Goal: Task Accomplishment & Management: Complete application form

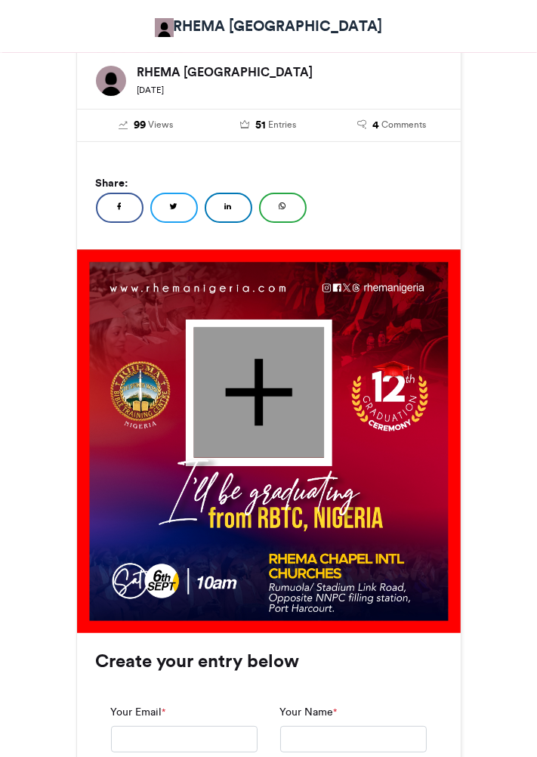
scroll to position [259, 0]
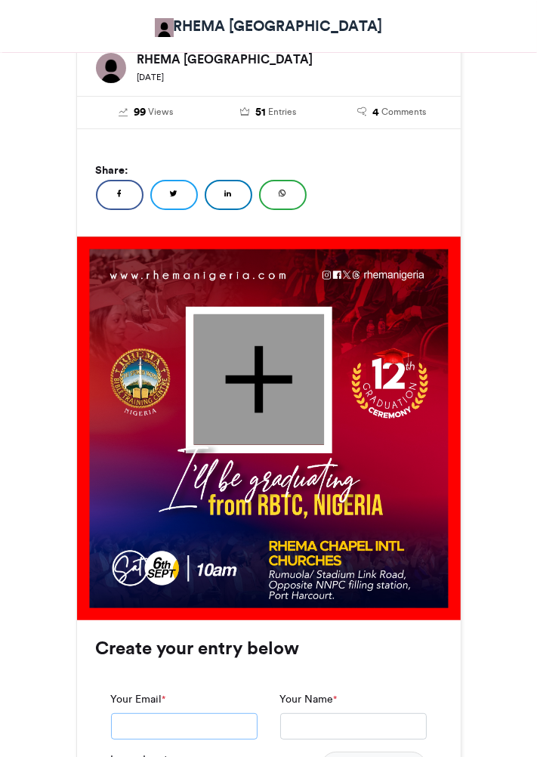
click at [233, 722] on input "Your Email *" at bounding box center [184, 726] width 147 height 27
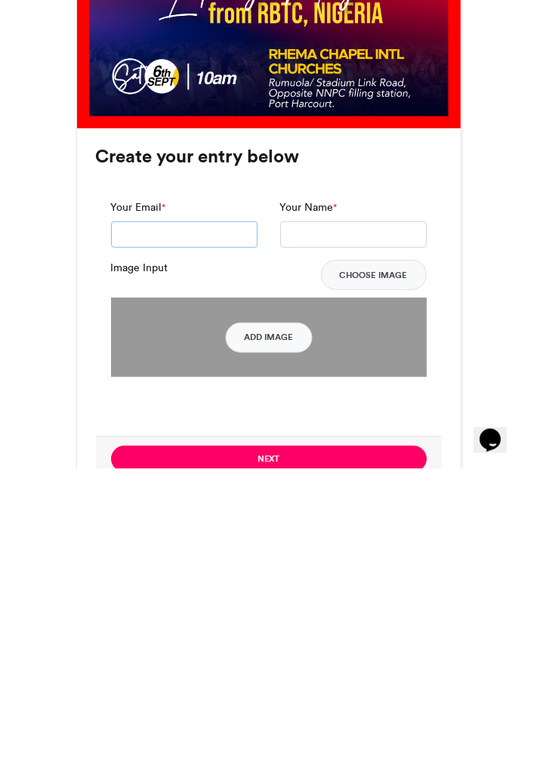
scroll to position [0, 0]
type input "**********"
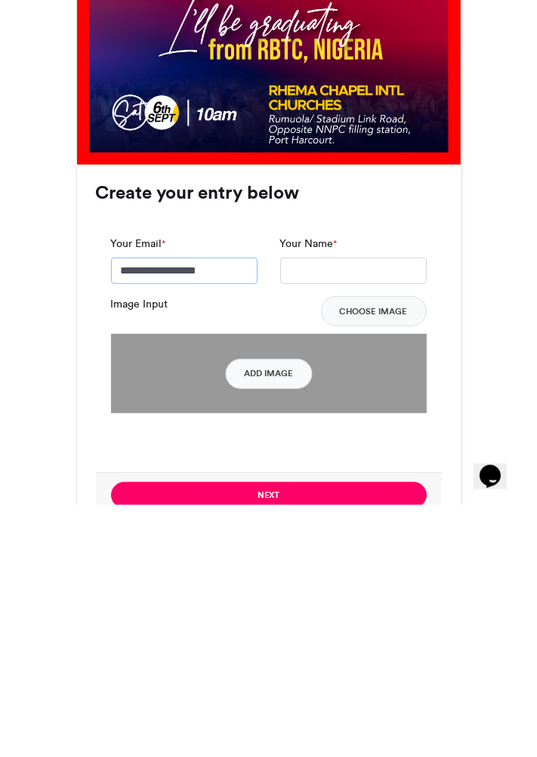
scroll to position [462, 0]
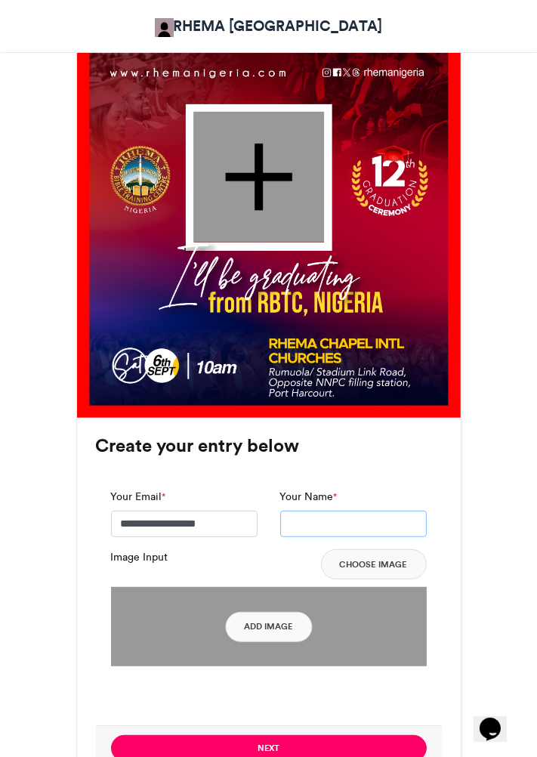
click at [348, 519] on input "Your Name *" at bounding box center [353, 524] width 147 height 27
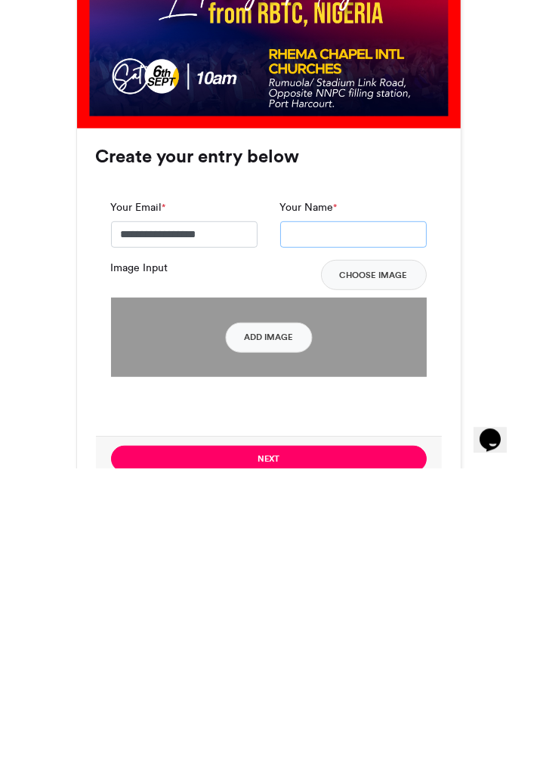
type input "**********"
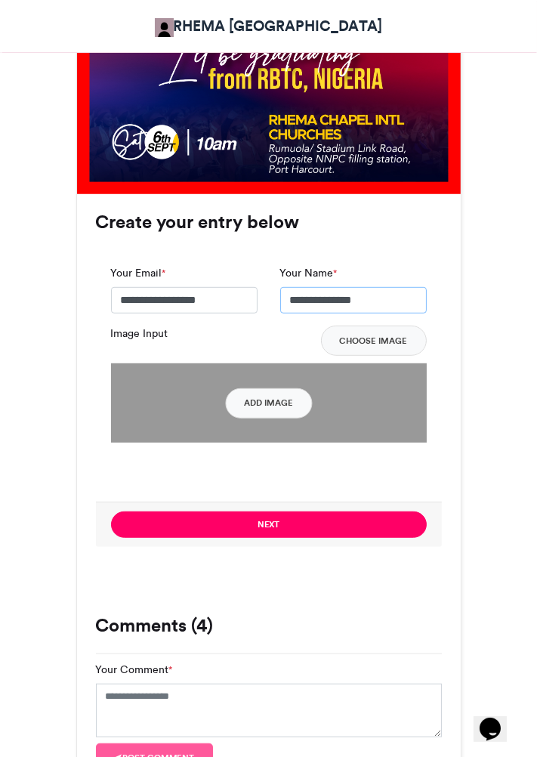
scroll to position [700, 0]
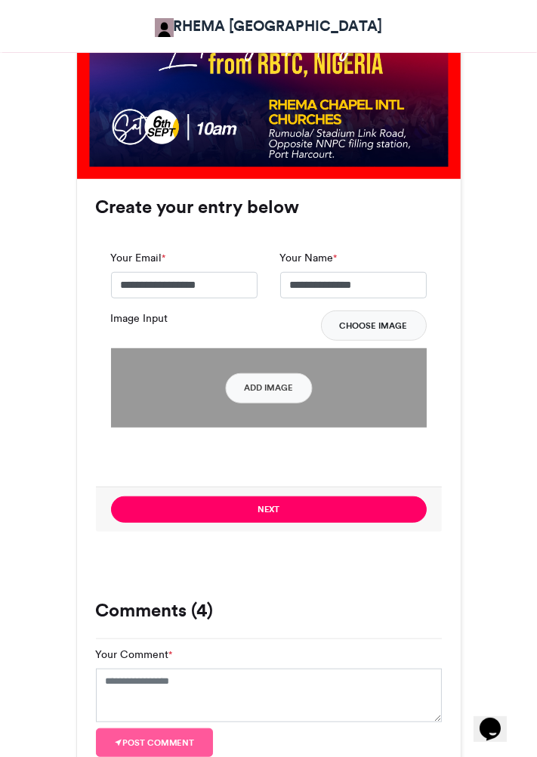
click at [379, 328] on button "Choose Image" at bounding box center [374, 326] width 106 height 30
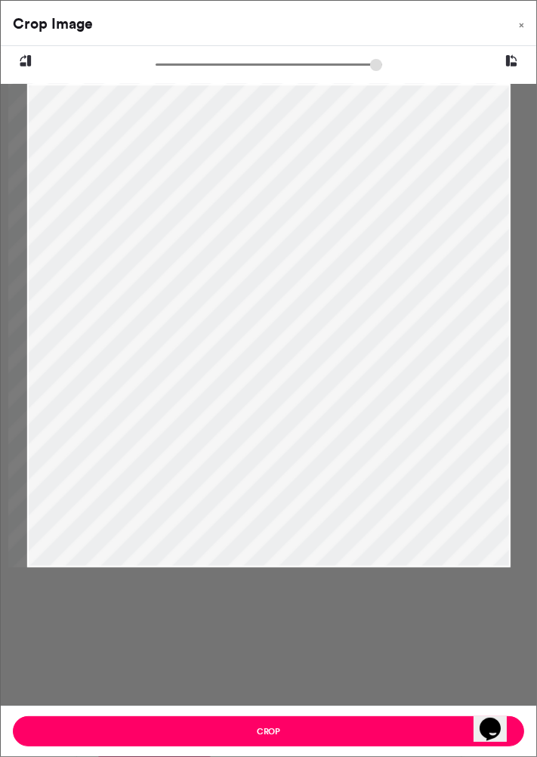
click at [513, 57] on icon at bounding box center [512, 61] width 14 height 20
click at [19, 63] on icon at bounding box center [26, 61] width 14 height 20
type input "***"
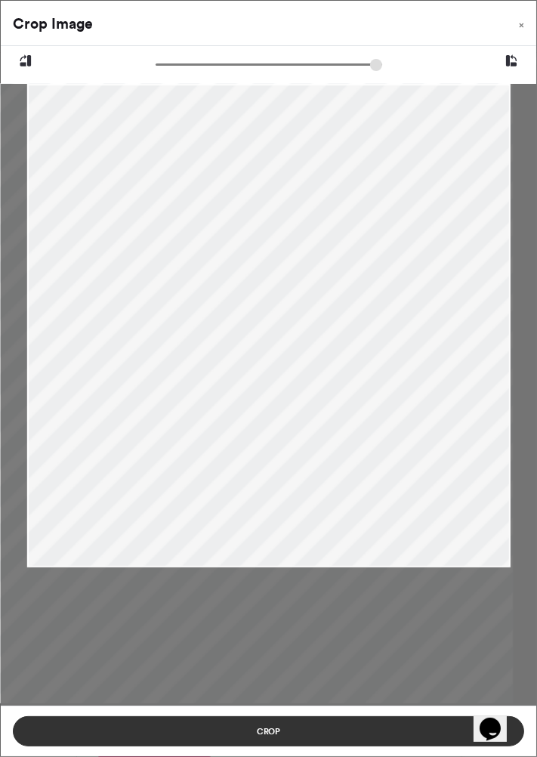
click at [261, 733] on button "Crop" at bounding box center [269, 731] width 512 height 30
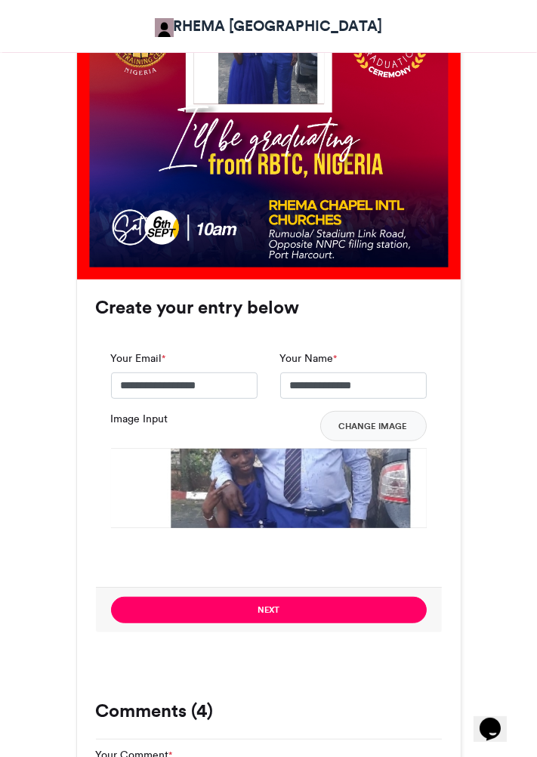
scroll to position [593, 0]
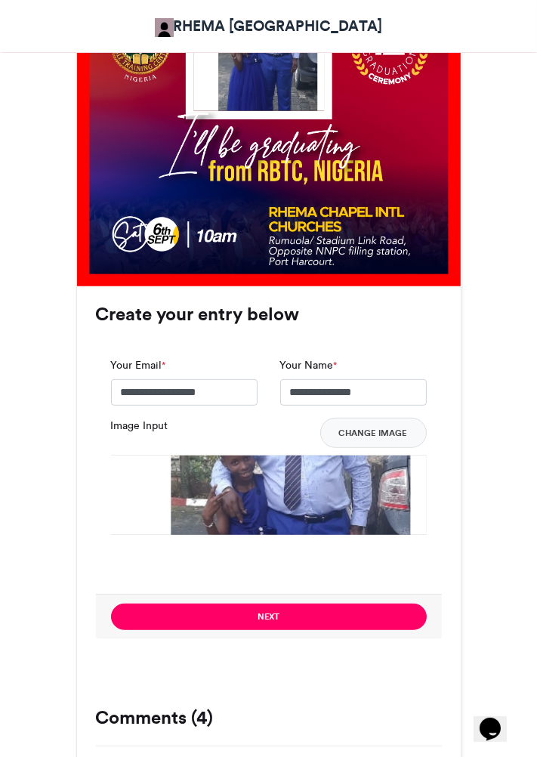
click at [133, 423] on label "Image Input" at bounding box center [139, 426] width 57 height 16
click at [372, 431] on button "Change Image" at bounding box center [373, 433] width 107 height 30
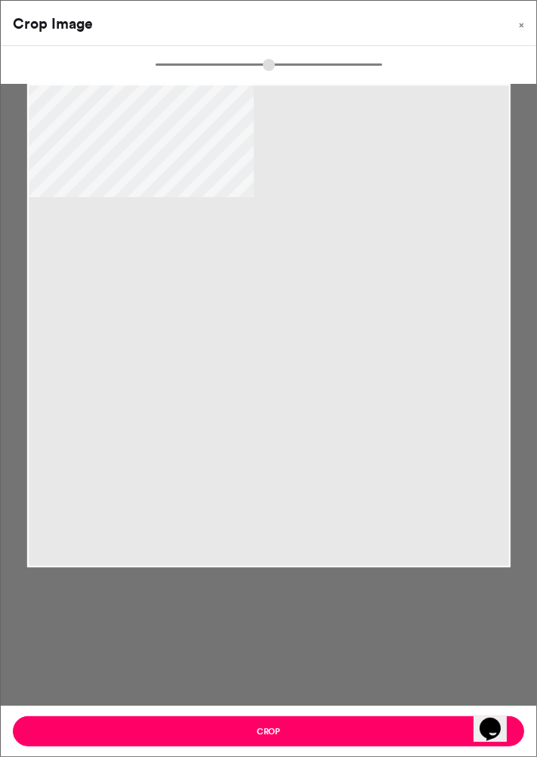
type input "***"
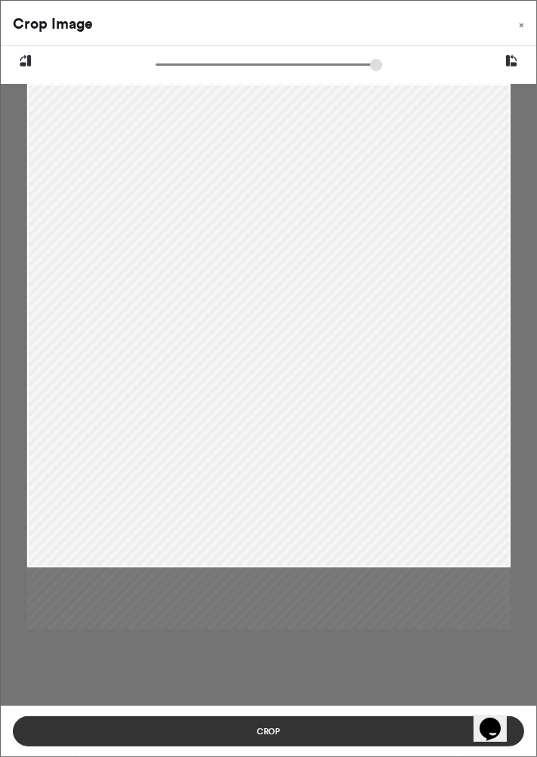
click at [277, 731] on button "Crop" at bounding box center [269, 731] width 512 height 30
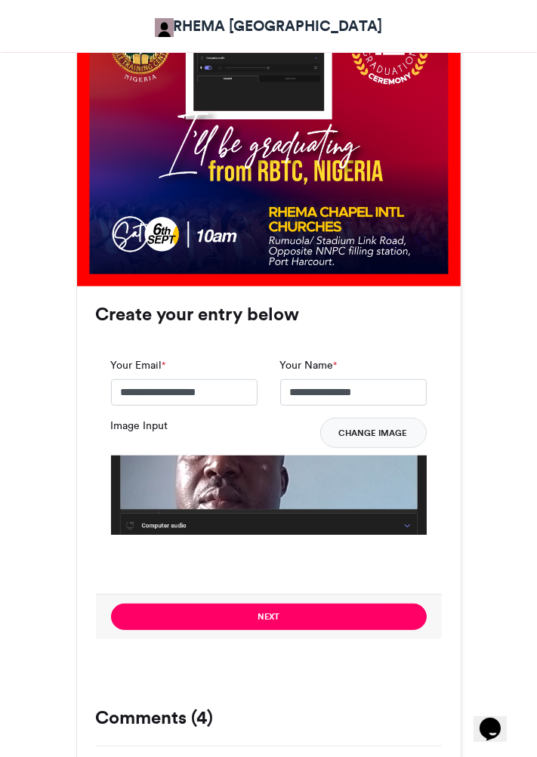
click at [388, 430] on button "Change Image" at bounding box center [373, 433] width 107 height 30
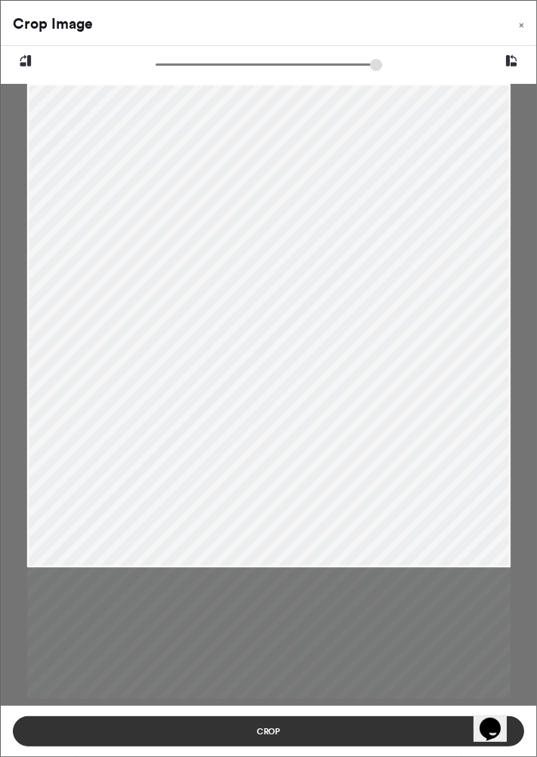
click at [282, 727] on button "Crop" at bounding box center [269, 731] width 512 height 30
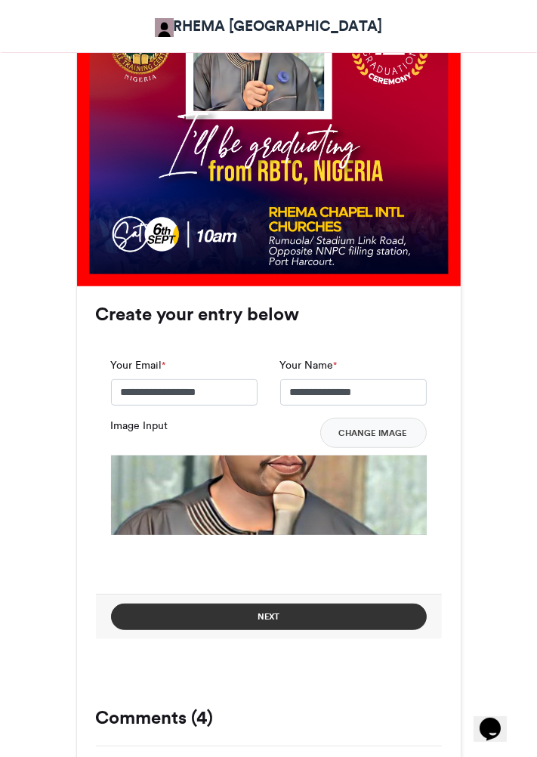
click at [311, 620] on button "Next" at bounding box center [269, 617] width 316 height 26
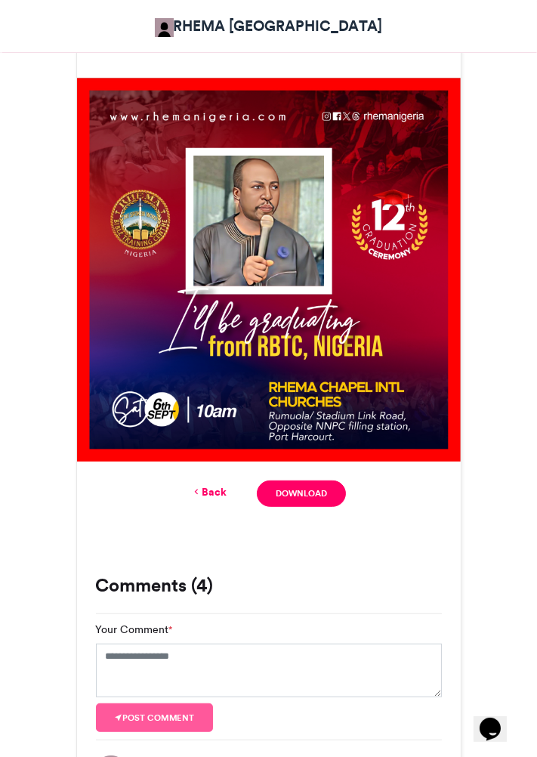
scroll to position [419, 0]
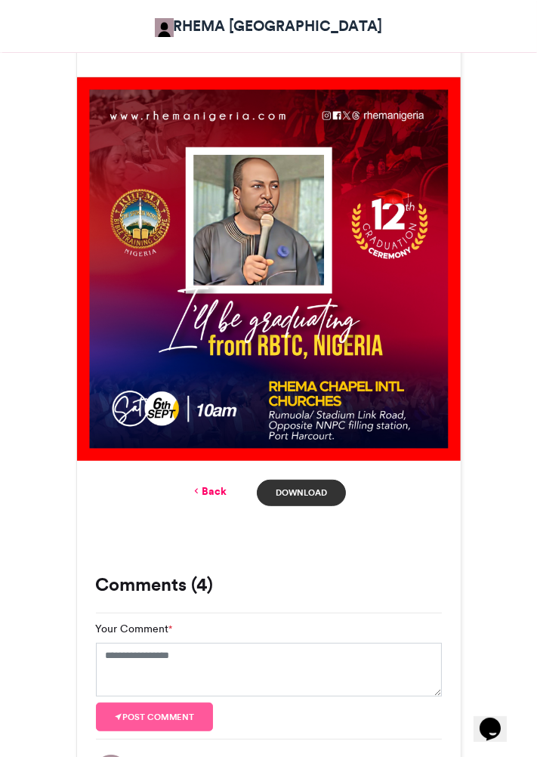
click at [309, 491] on link "Download" at bounding box center [301, 493] width 88 height 26
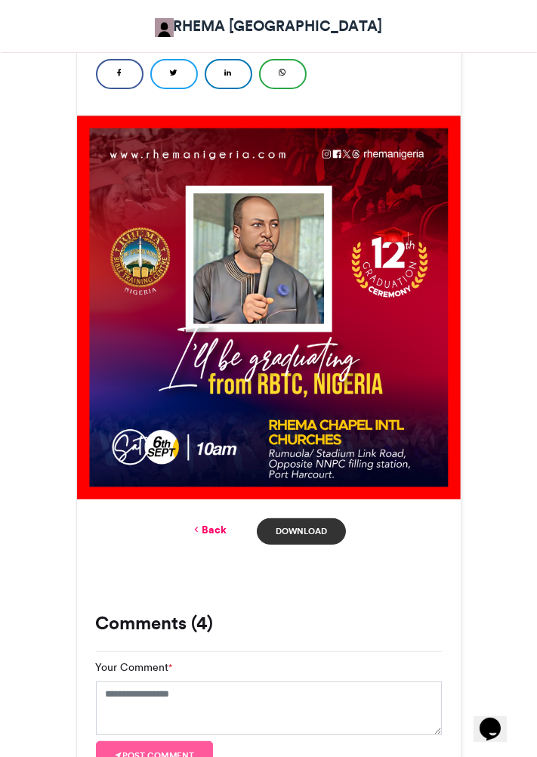
scroll to position [379, 0]
